Goal: Find contact information: Find contact information

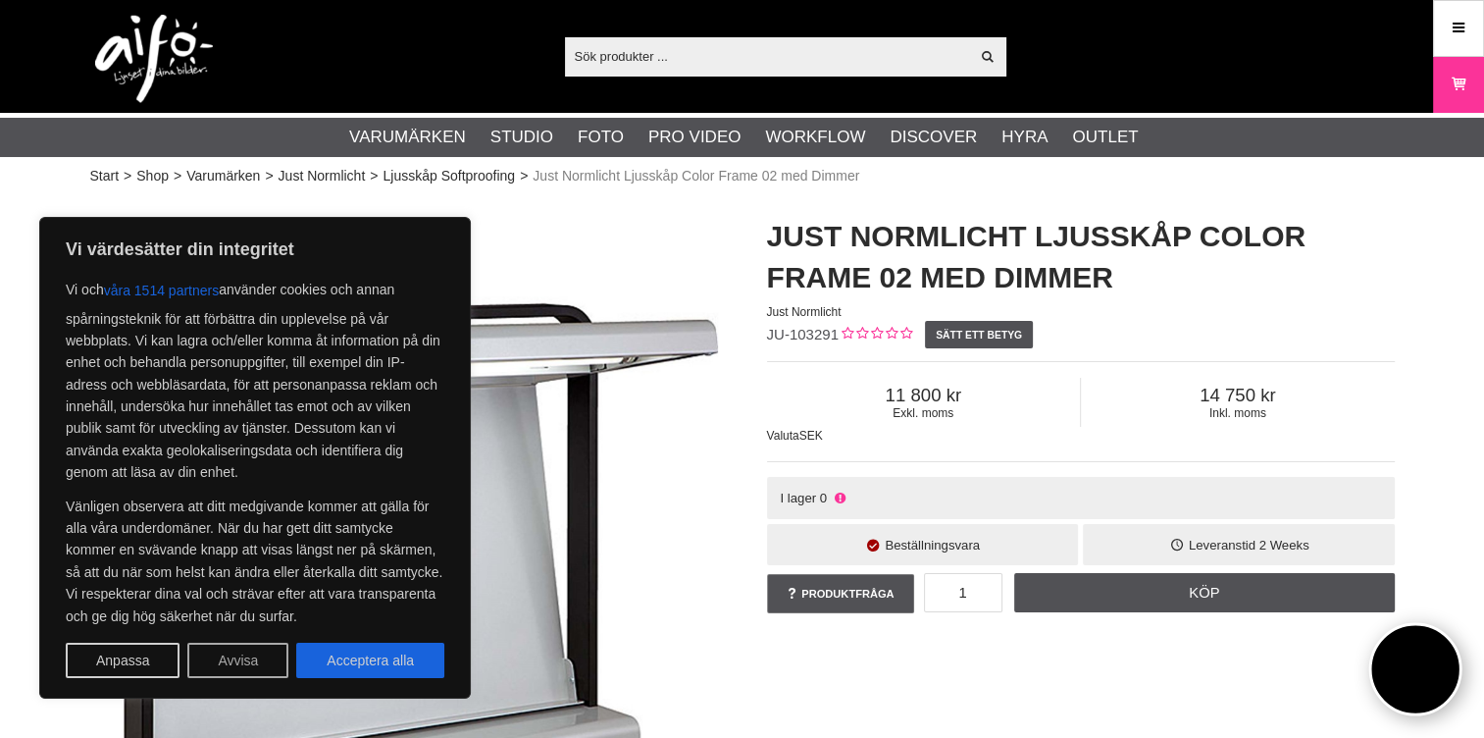
click at [224, 665] on button "Avvisa" at bounding box center [237, 659] width 101 height 35
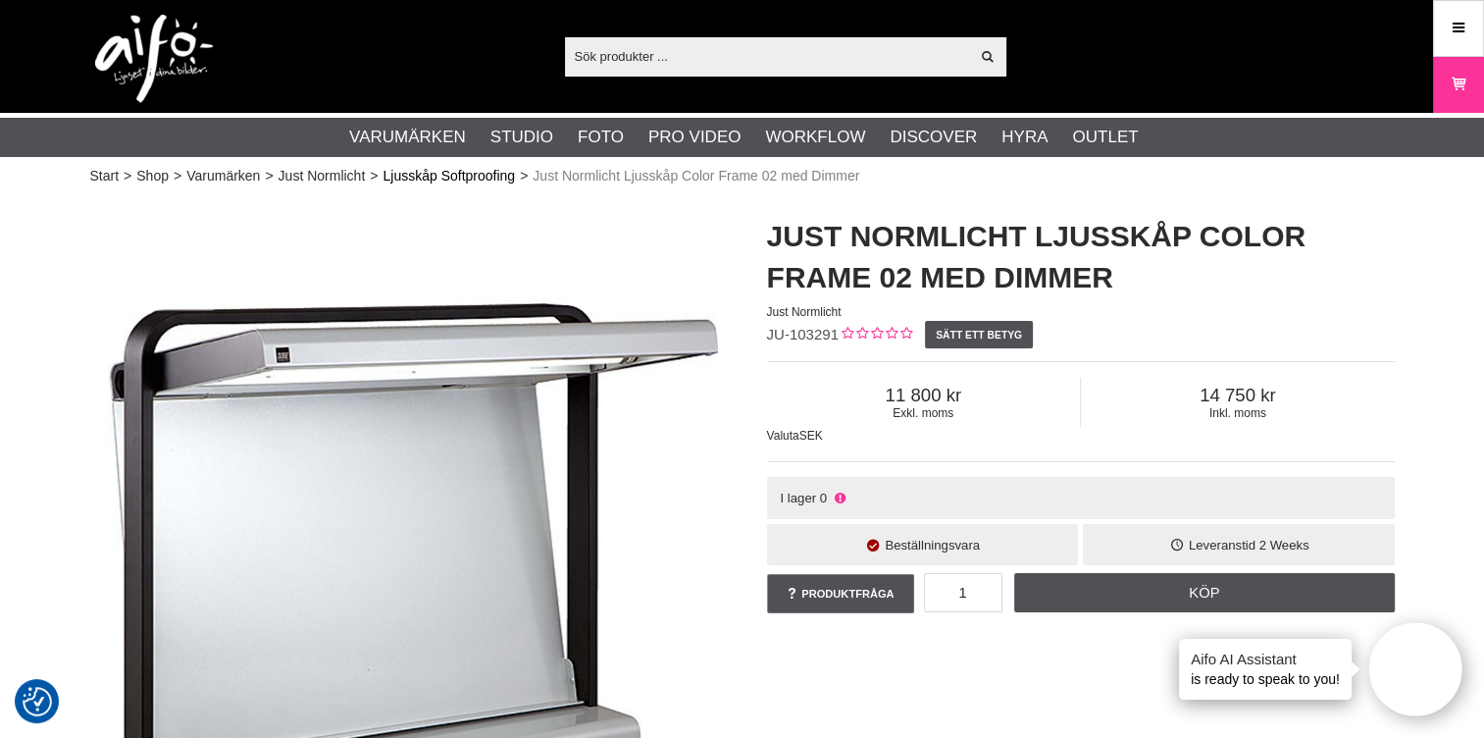
click at [412, 177] on link "Ljusskåp Softproofing" at bounding box center [449, 176] width 132 height 21
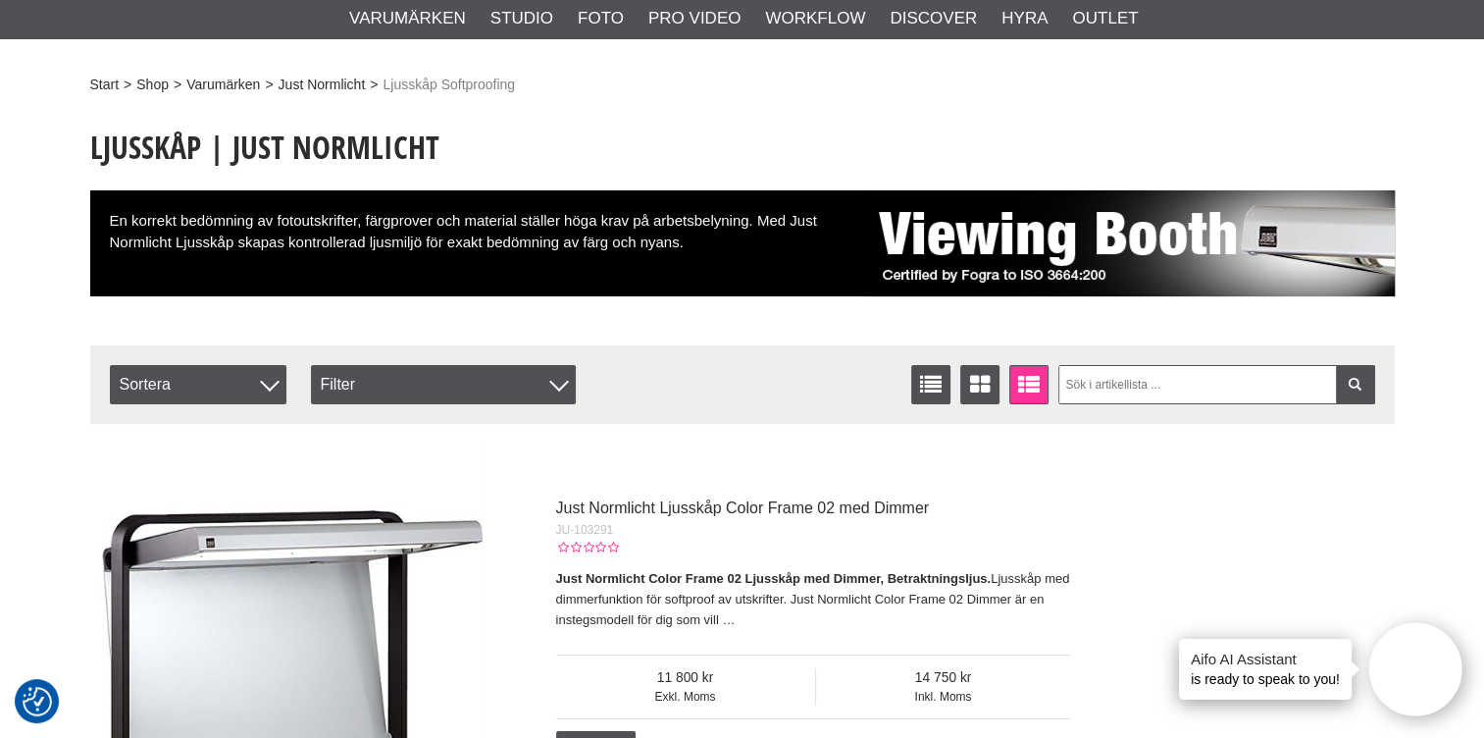
scroll to position [196, 0]
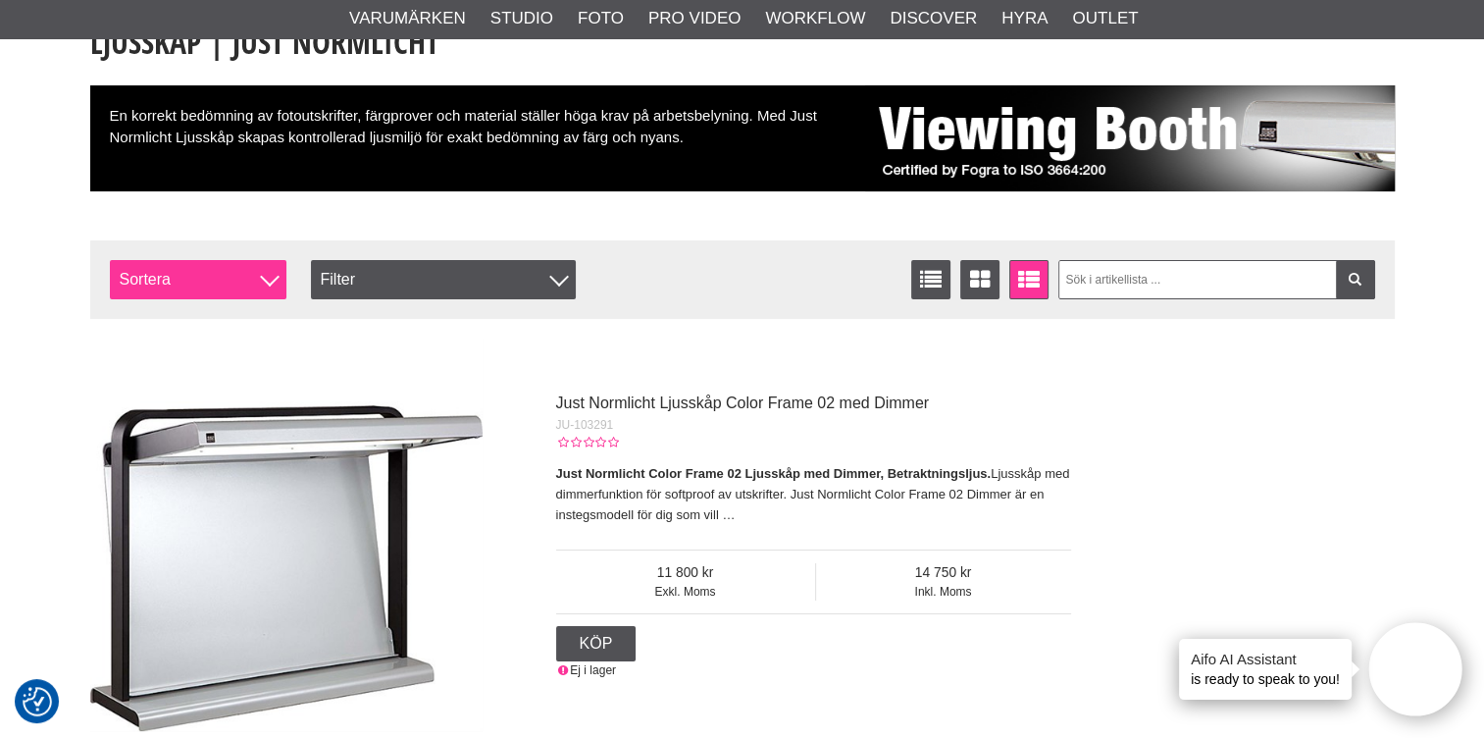
click at [267, 282] on div at bounding box center [270, 277] width 20 height 20
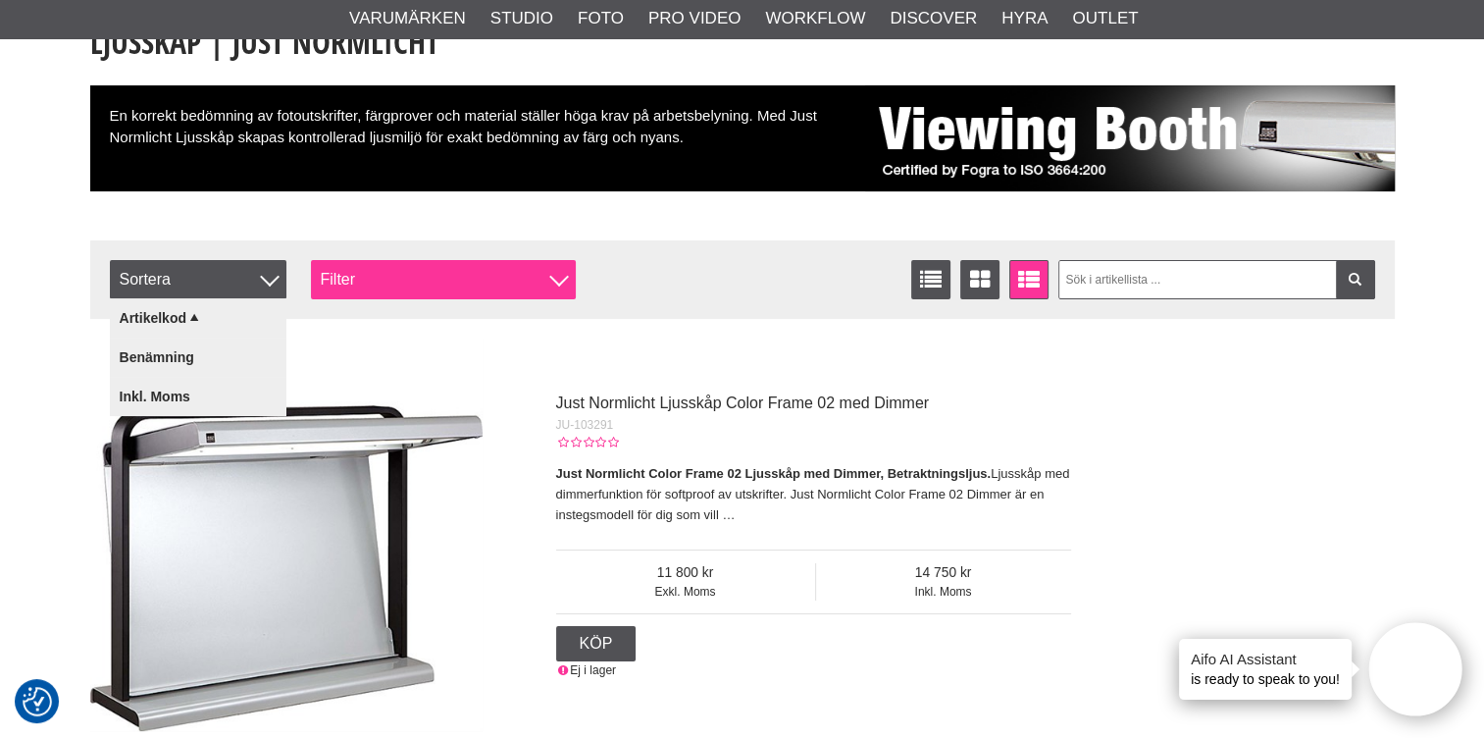
click at [561, 287] on div "Filter" at bounding box center [443, 279] width 265 height 39
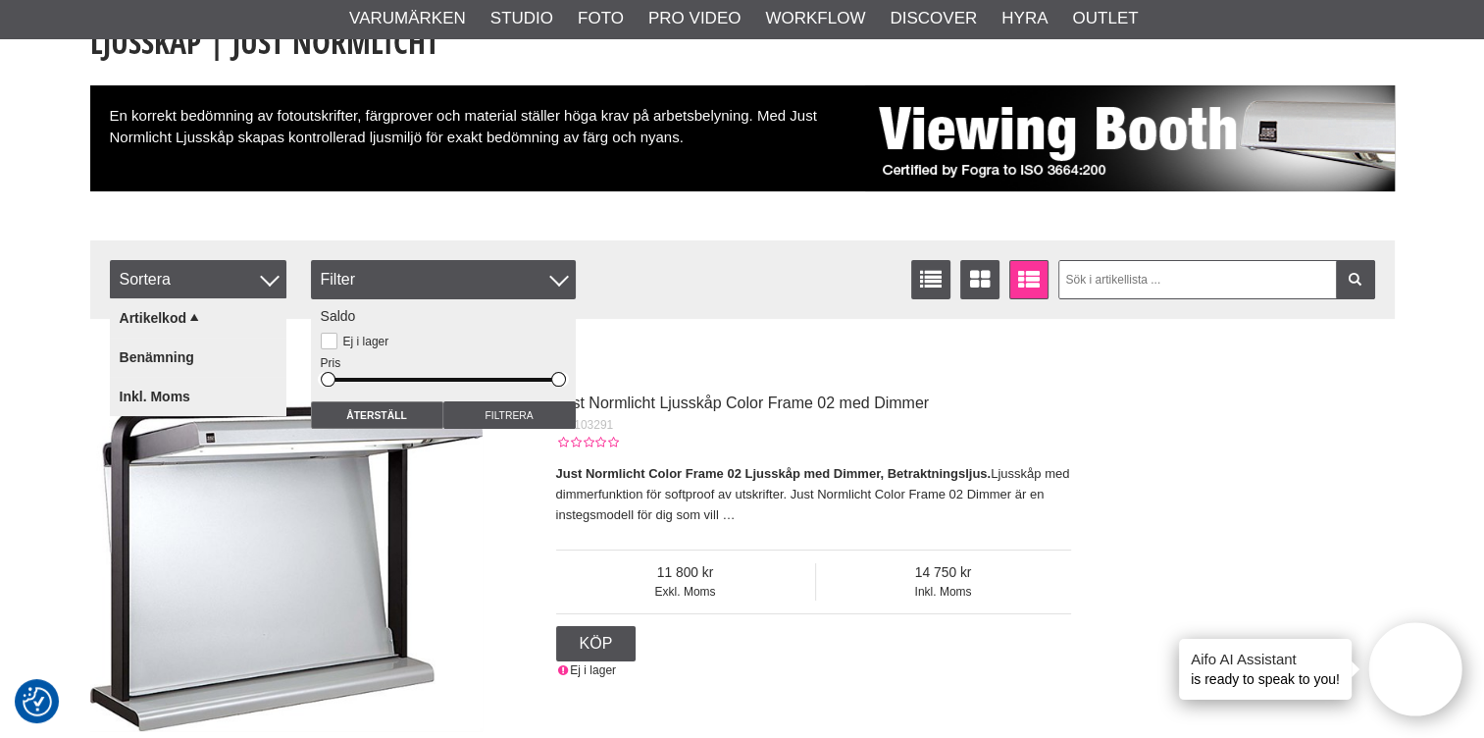
click at [806, 356] on div "Just Normlicht Ljusskåp Color Frame 02 med Dimmer JU-103291 Just Normlicht Colo…" at bounding box center [727, 534] width 1275 height 392
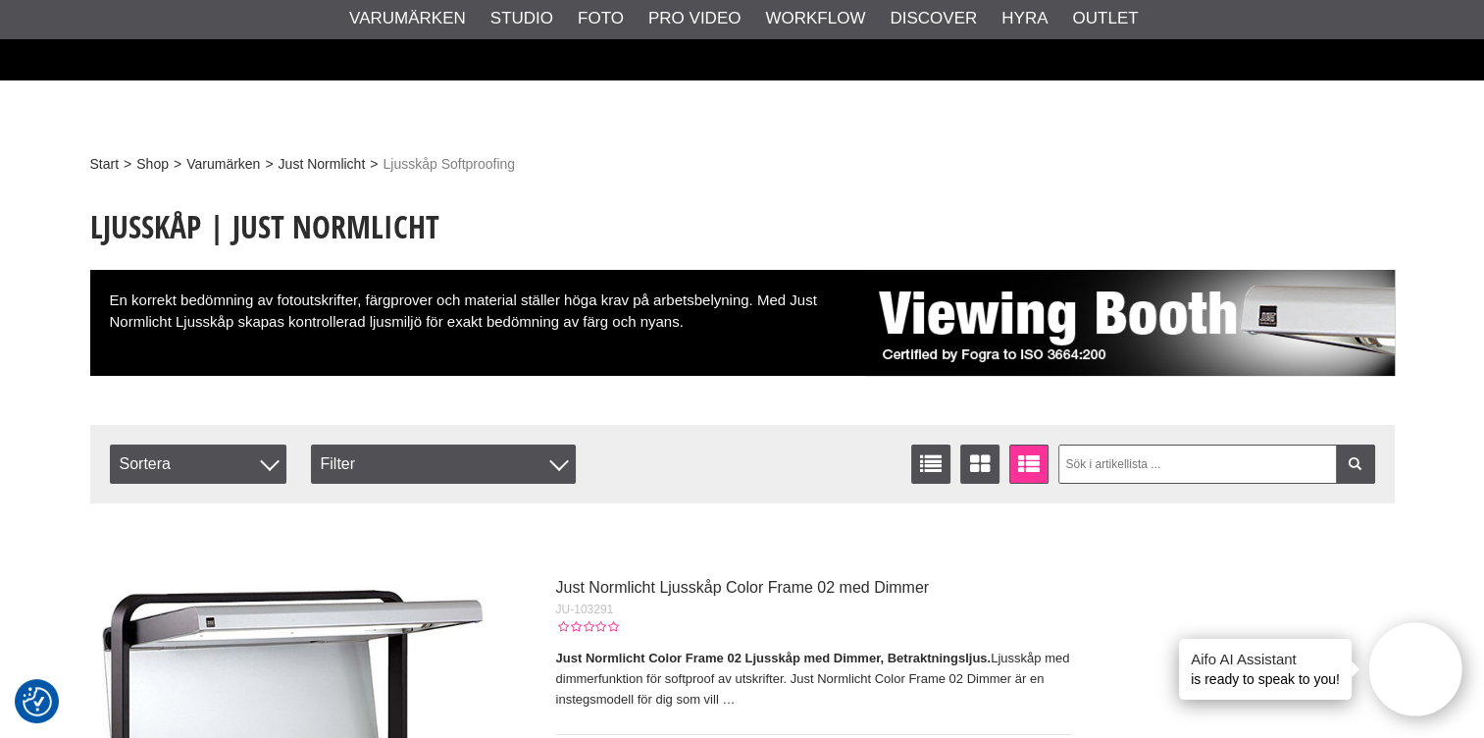
scroll to position [0, 0]
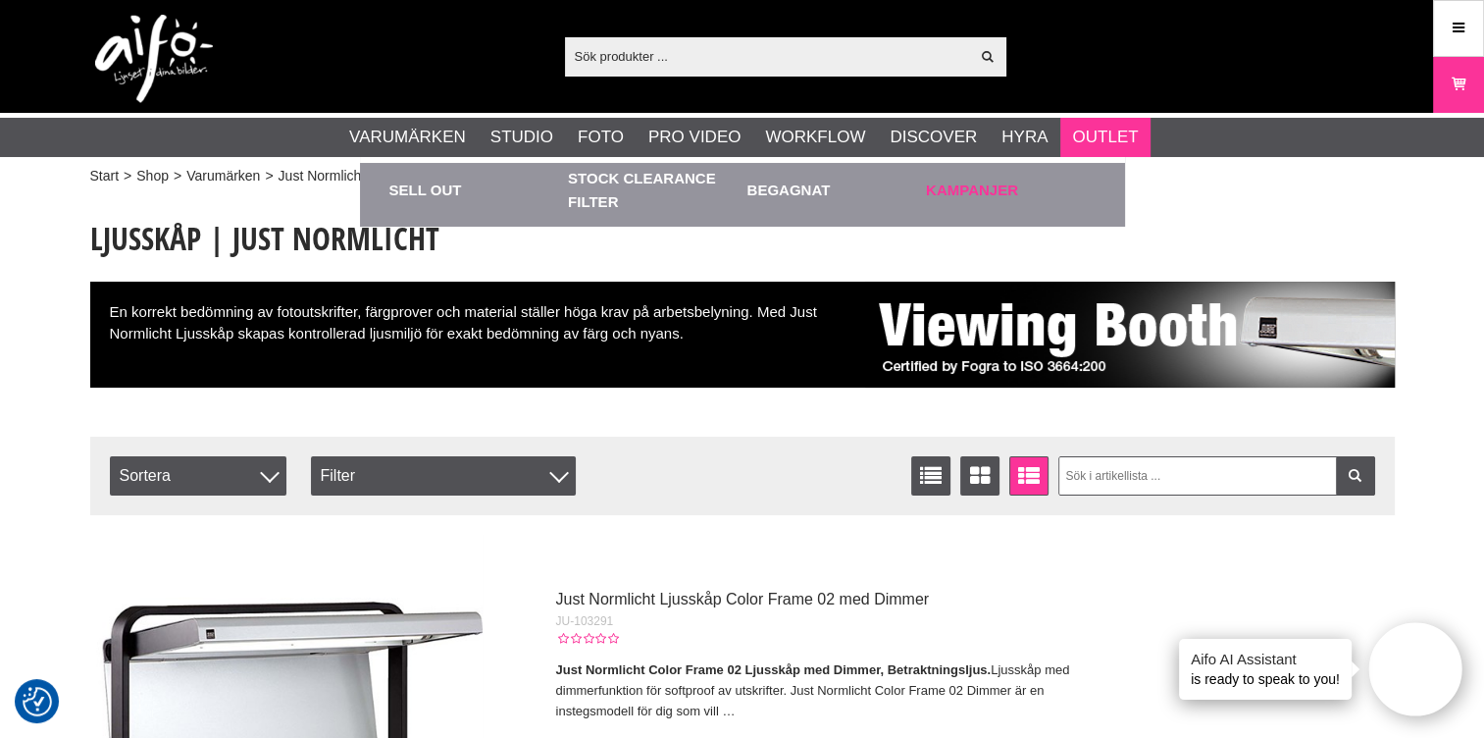
click at [958, 191] on link "Kampanjer" at bounding box center [1011, 190] width 170 height 54
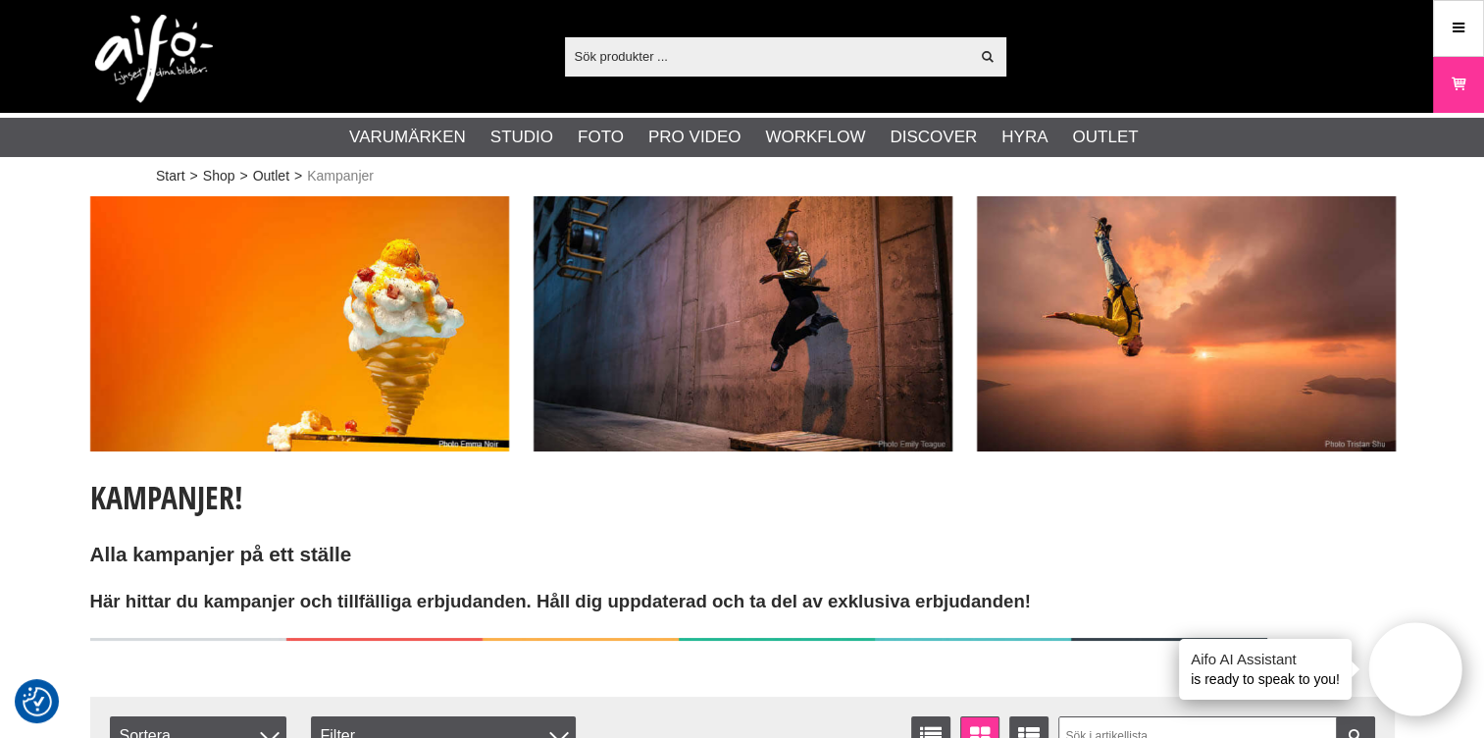
click at [675, 58] on input "text" at bounding box center [767, 55] width 405 height 29
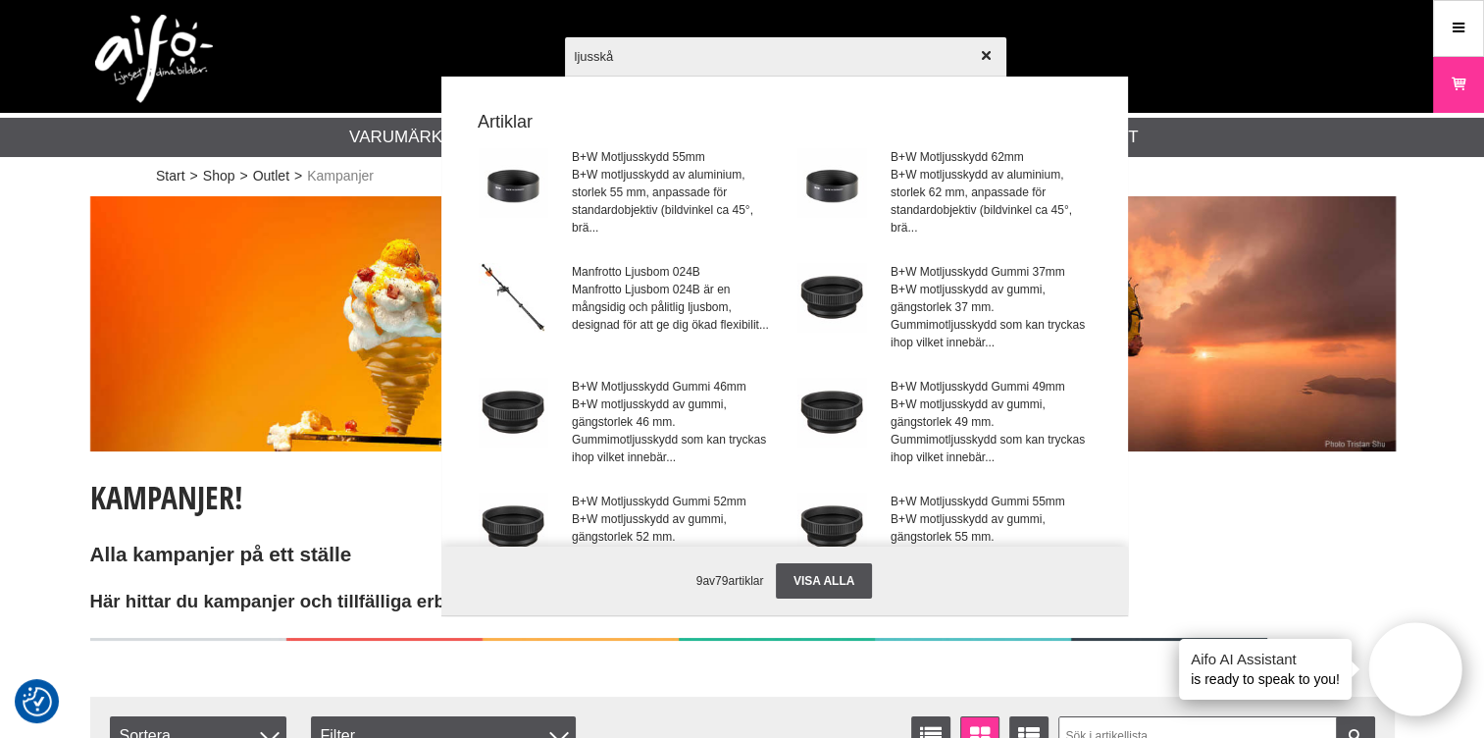
type input "ljusskåp"
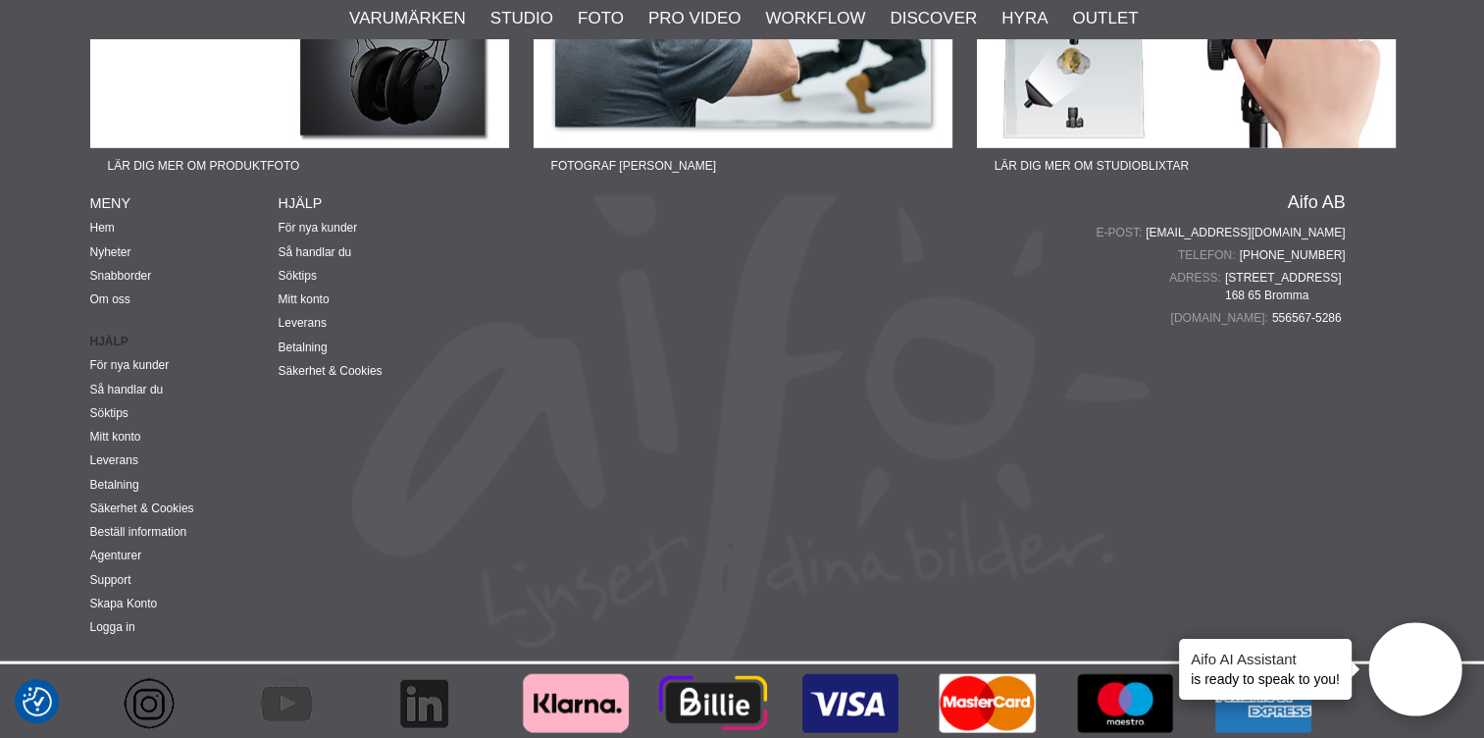
scroll to position [4460, 0]
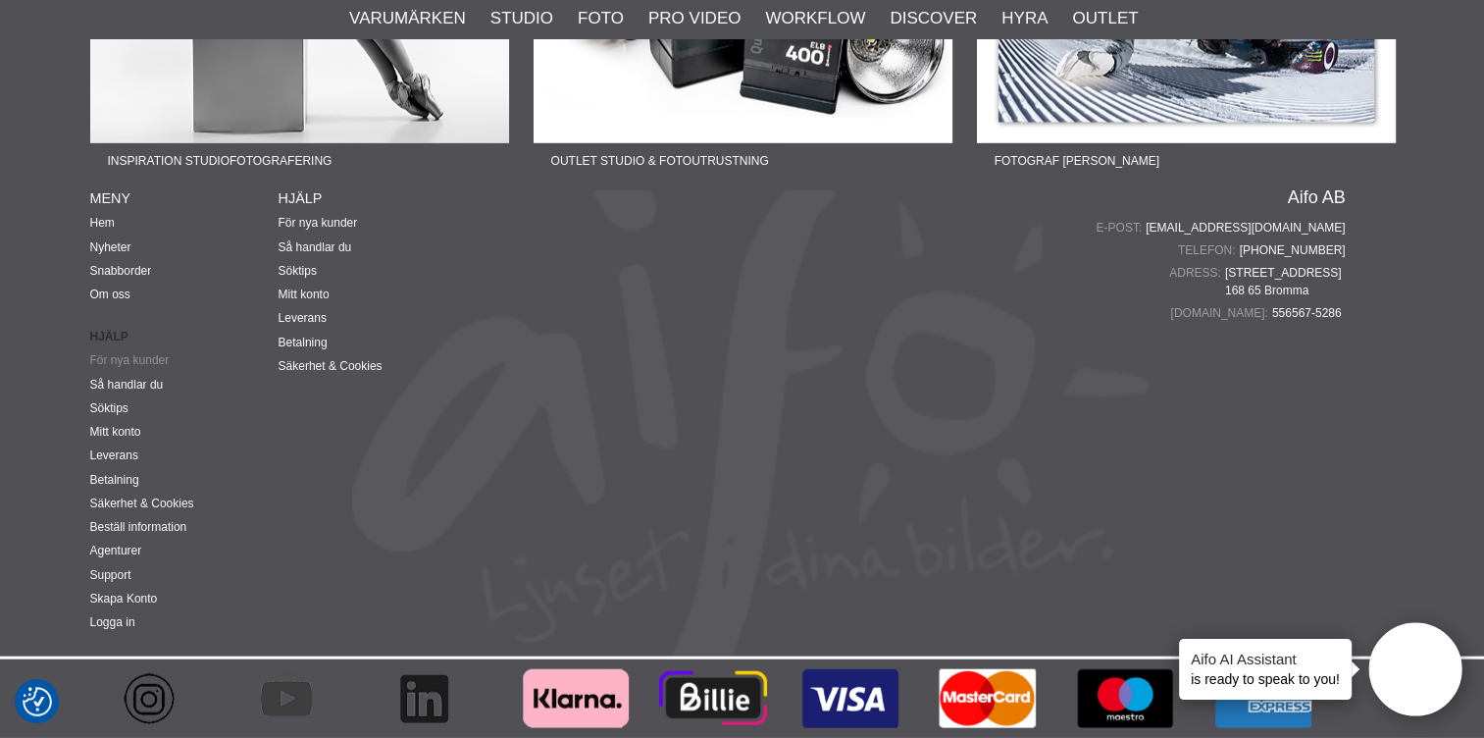
click at [146, 359] on link "För nya kunder" at bounding box center [129, 360] width 79 height 14
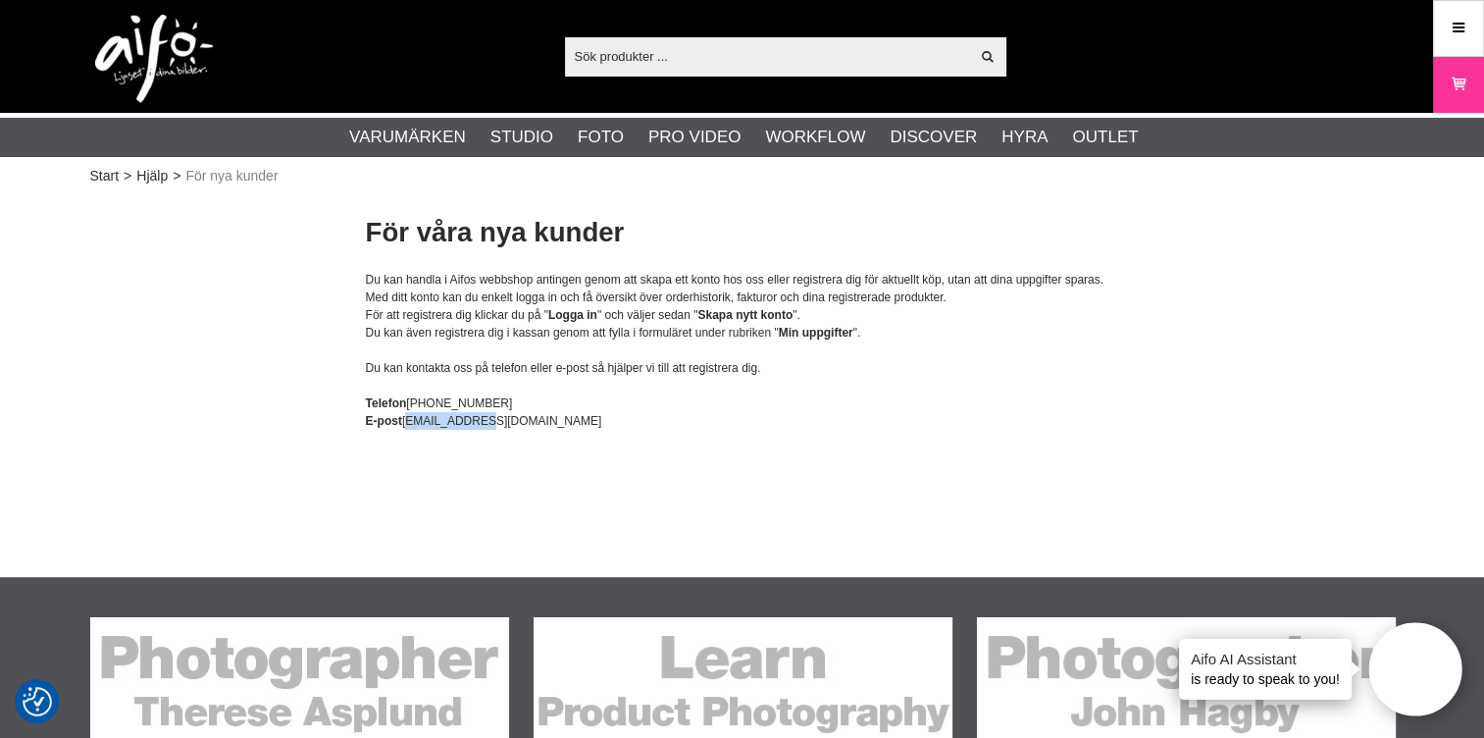
drag, startPoint x: 468, startPoint y: 421, endPoint x: 404, endPoint y: 425, distance: 63.9
click at [404, 425] on div "E-post [EMAIL_ADDRESS][DOMAIN_NAME]" at bounding box center [742, 421] width 753 height 18
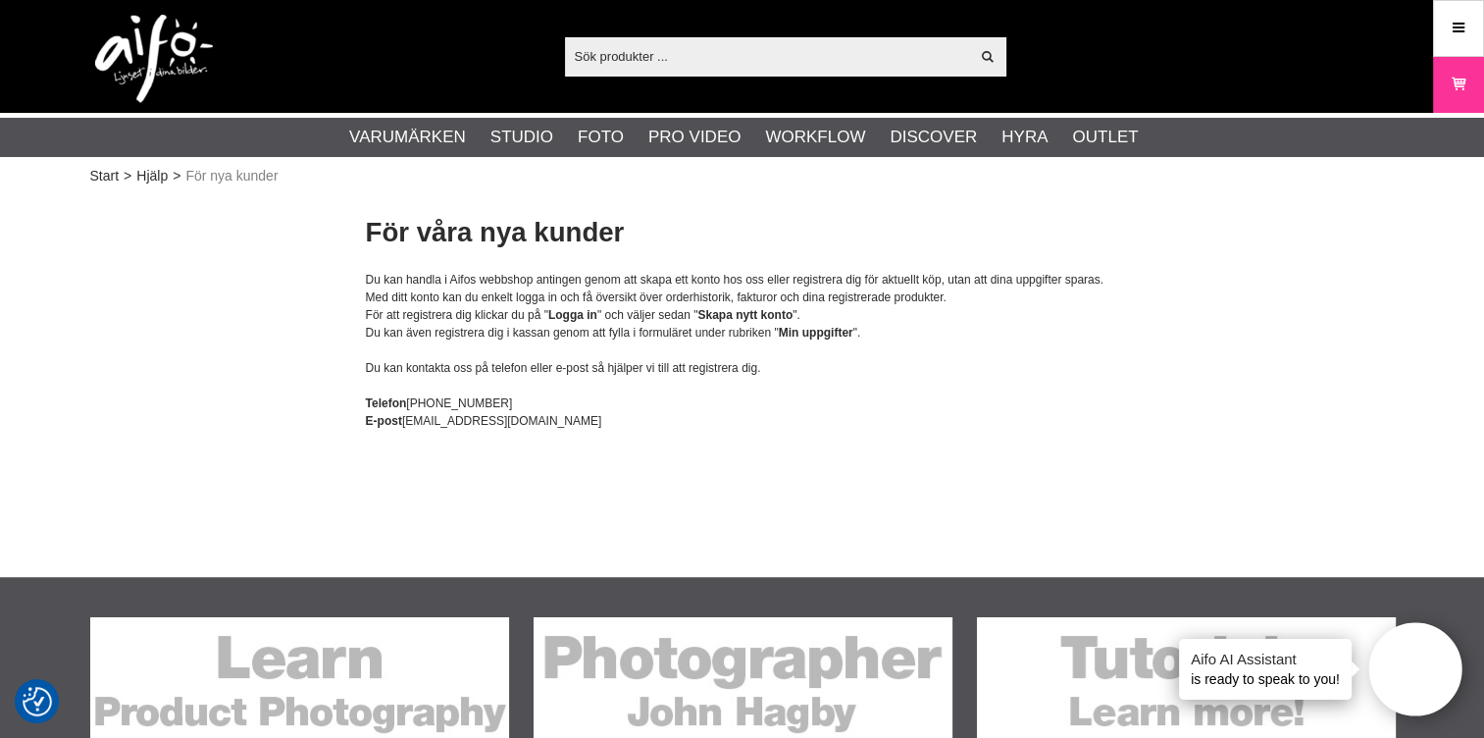
drag, startPoint x: 429, startPoint y: 422, endPoint x: 454, endPoint y: 405, distance: 30.5
click at [454, 405] on div "Telefon +4687200645" at bounding box center [742, 403] width 753 height 18
click at [454, 402] on div "Telefon +4687200645" at bounding box center [742, 403] width 753 height 18
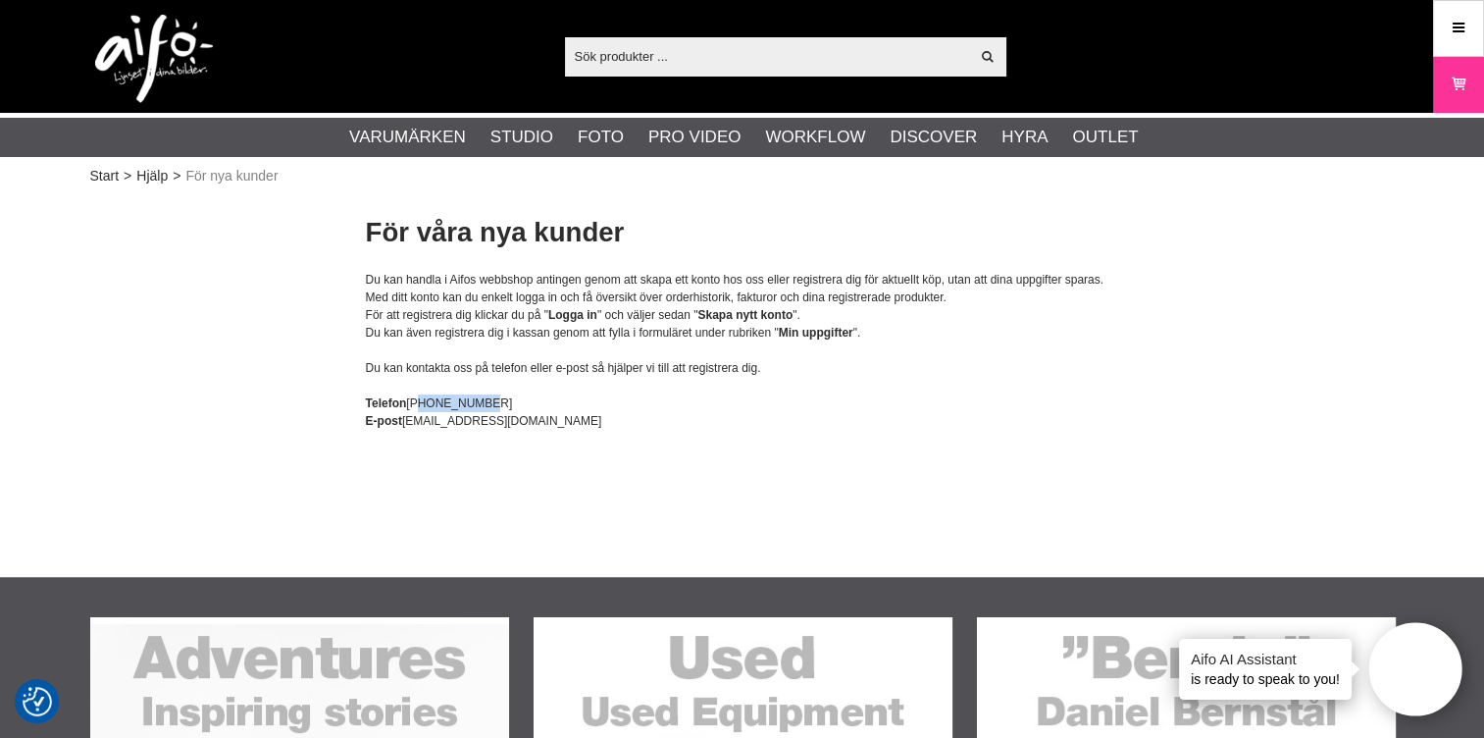
copy div "4687200645"
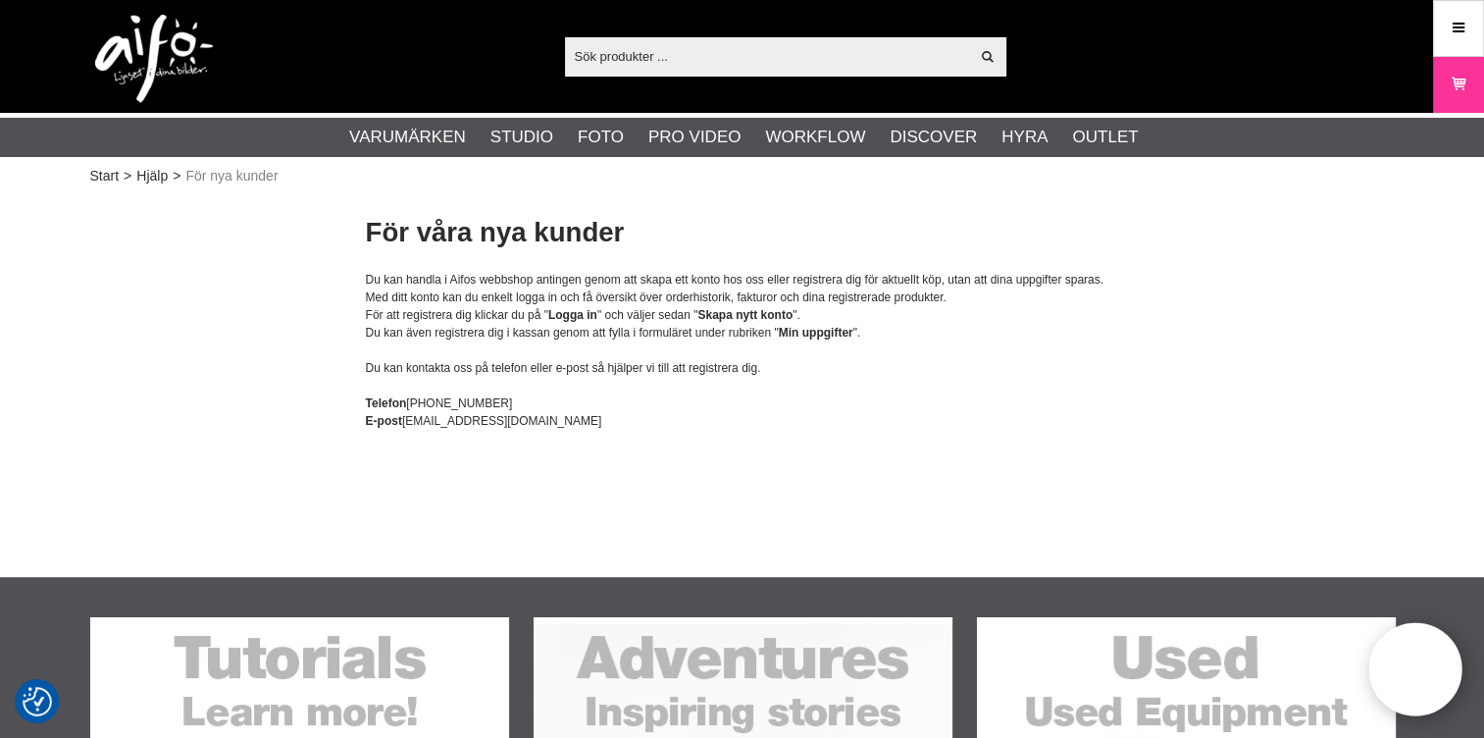
click at [946, 435] on div "Start > Hjälp > För nya kunder För våra nya kunder Du kan handla i Aifos webbsh…" at bounding box center [742, 383] width 1484 height 386
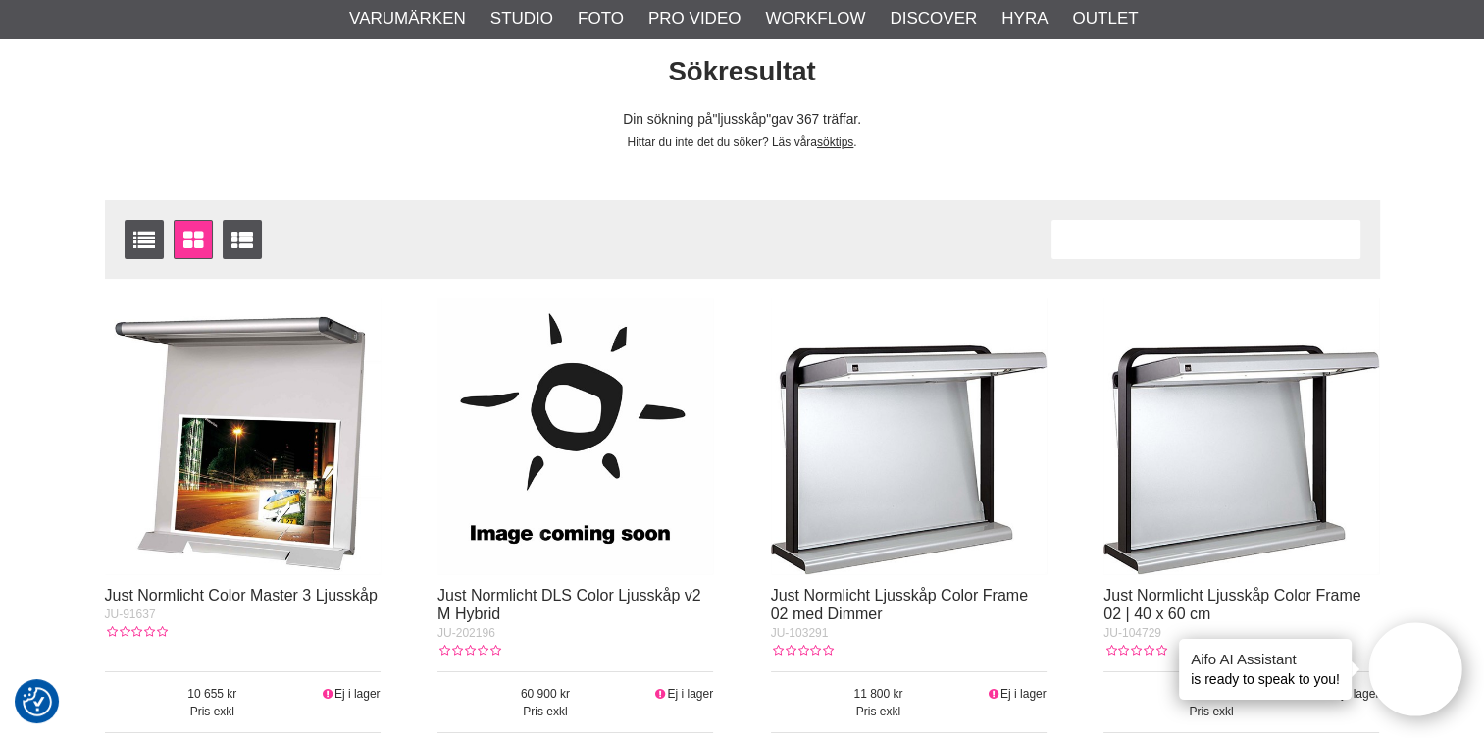
scroll to position [144, 0]
